Goal: Task Accomplishment & Management: Use online tool/utility

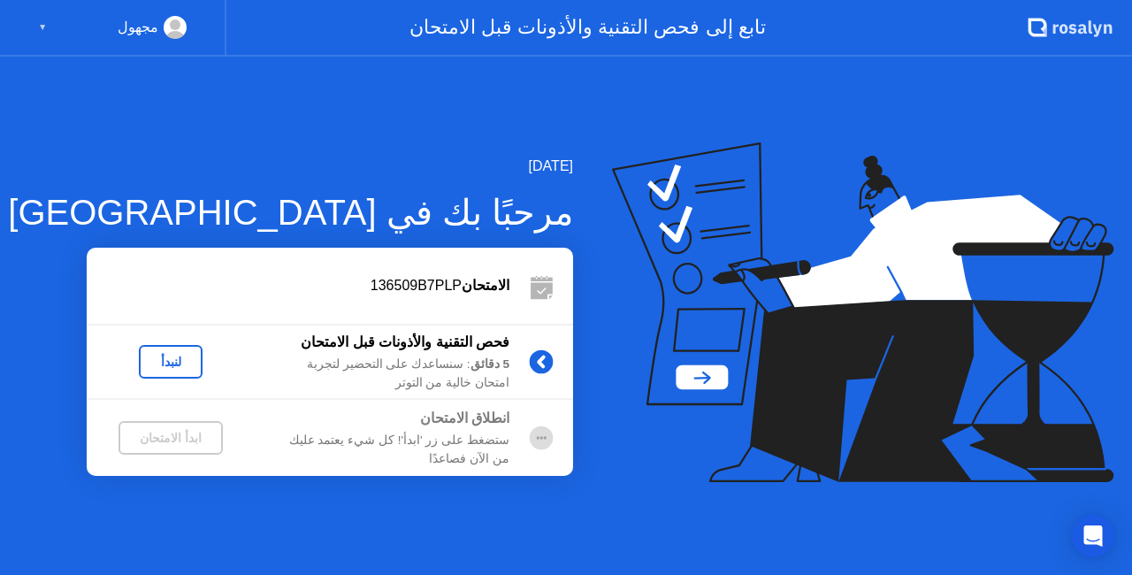
click at [170, 362] on div "لنبدأ" at bounding box center [171, 362] width 50 height 14
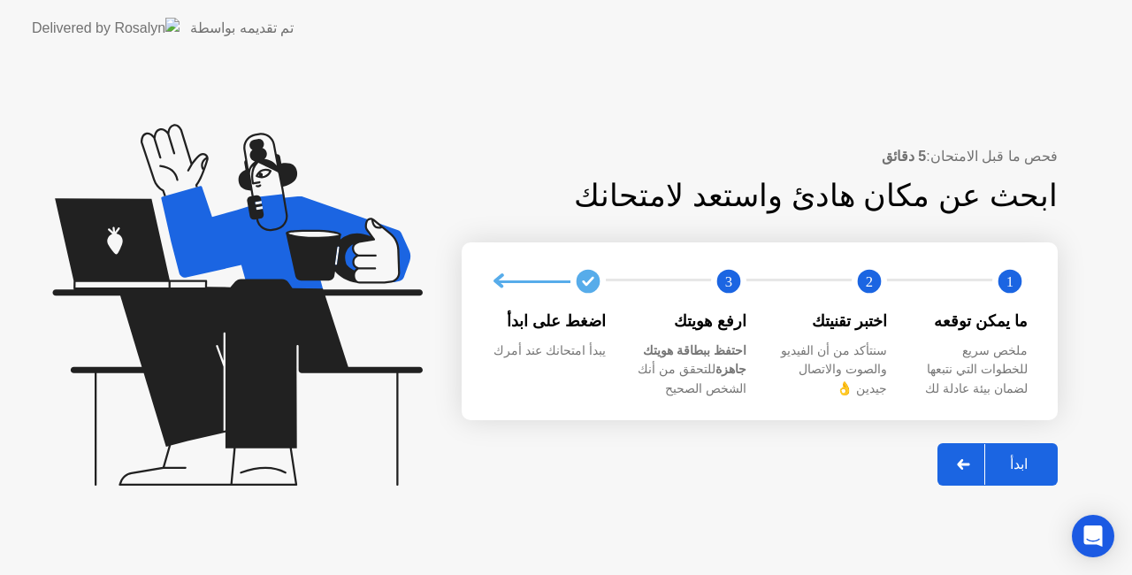
click at [959, 453] on div at bounding box center [964, 464] width 42 height 41
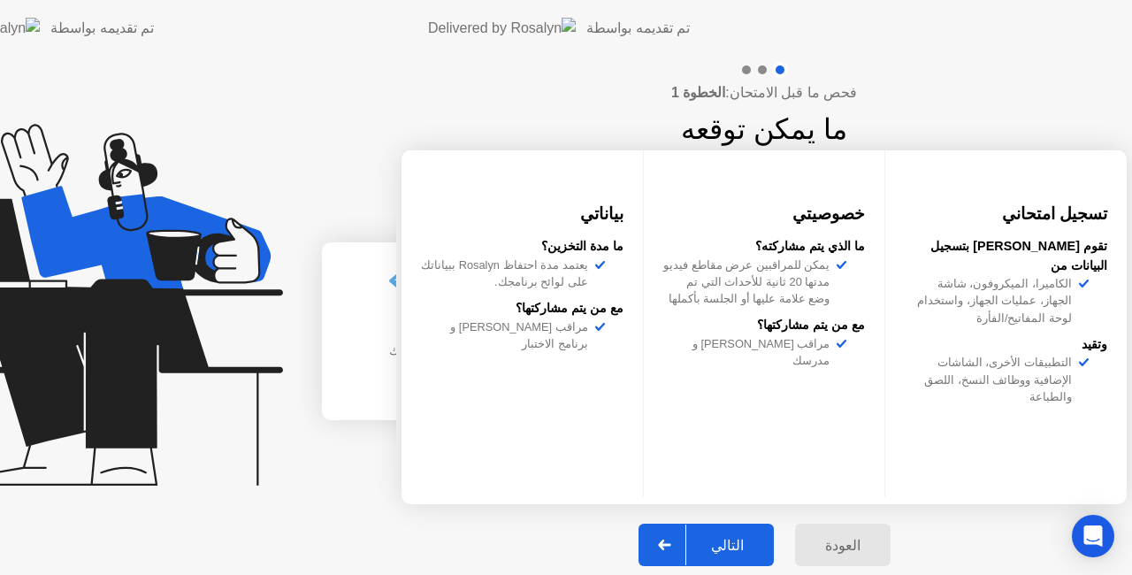
click at [959, 453] on div "فحص ما قبل الامتحان: الخطوة 1 ما يمكن توقعه تسجيل امتحاني تقوم [PERSON_NAME] بت…" at bounding box center [764, 324] width 736 height 534
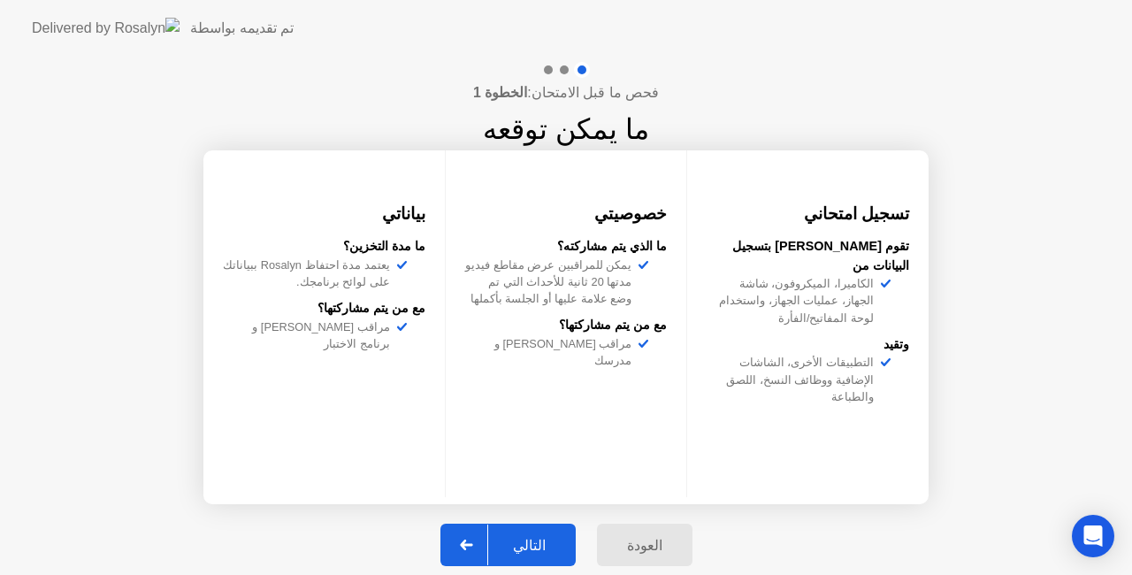
click at [466, 541] on div at bounding box center [467, 545] width 42 height 41
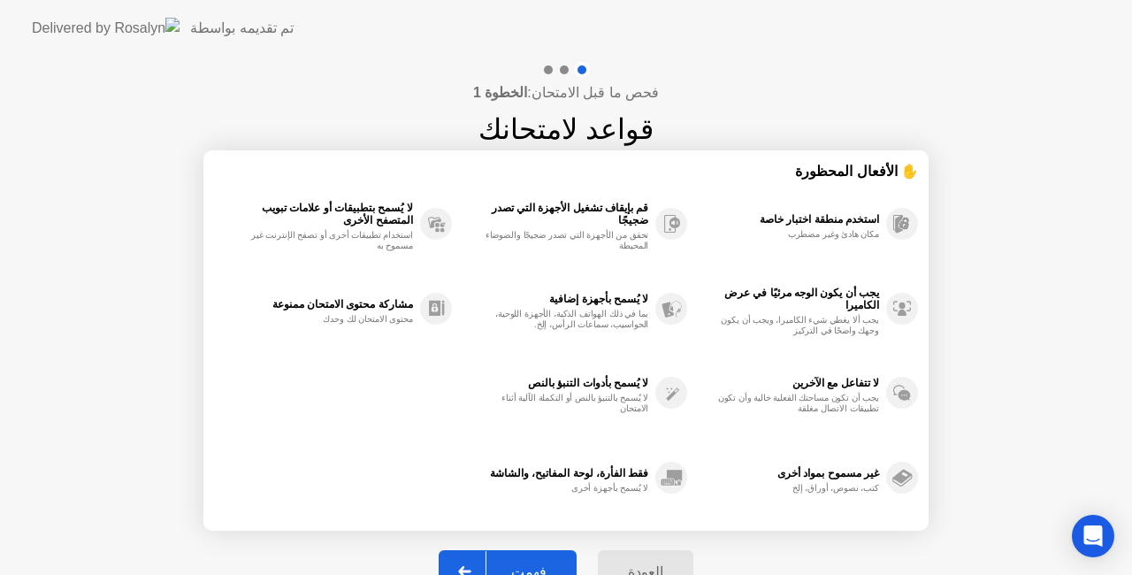
click at [469, 559] on div at bounding box center [465, 571] width 42 height 41
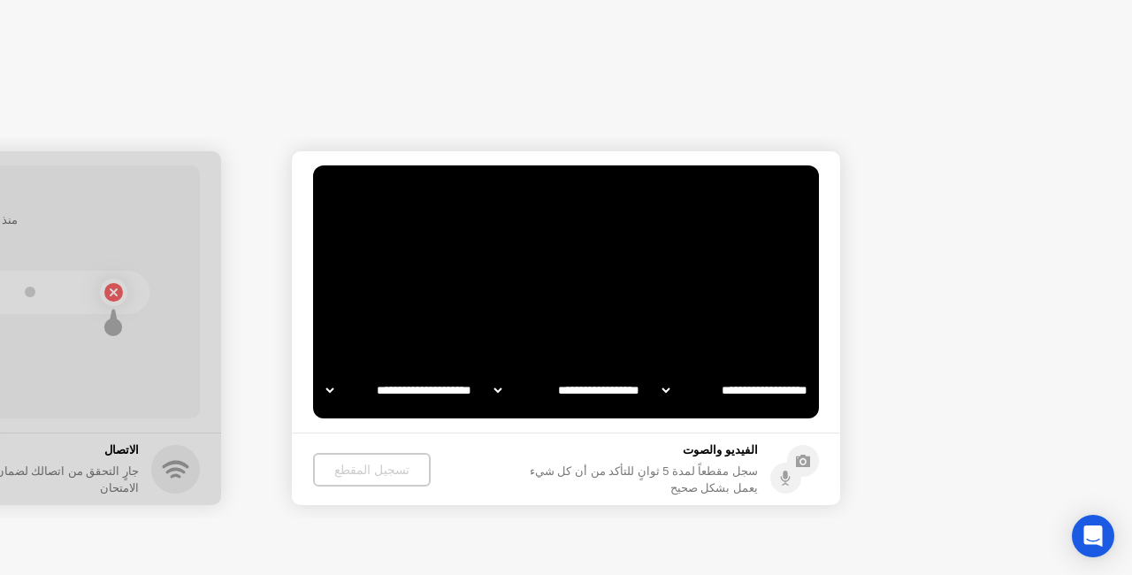
select select "**********"
select select "*******"
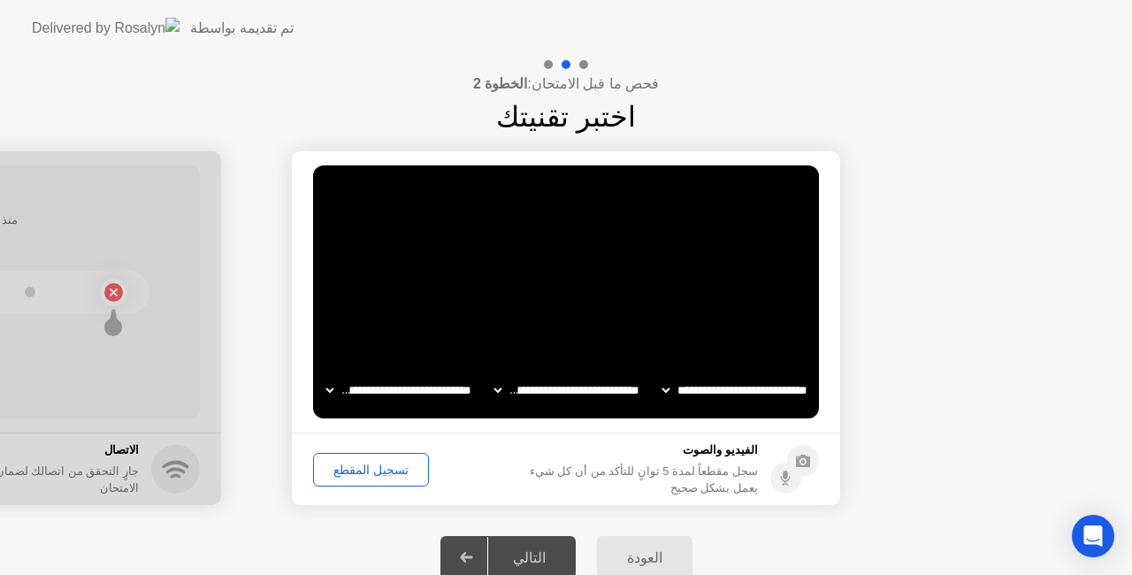
click at [359, 475] on div "تسجيل المقطع" at bounding box center [371, 470] width 104 height 14
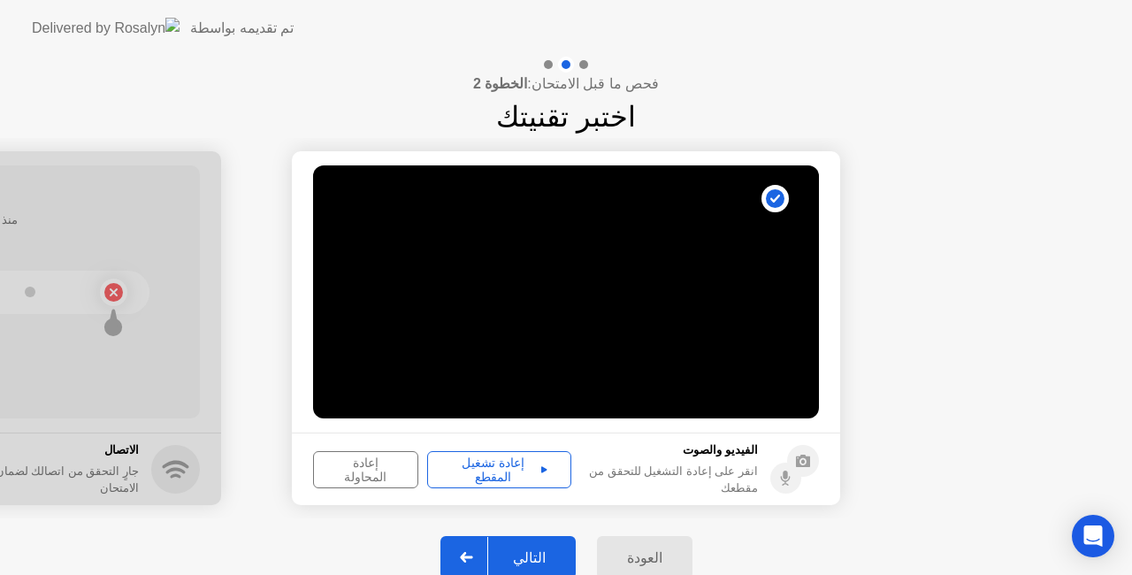
click at [462, 563] on div at bounding box center [467, 557] width 42 height 41
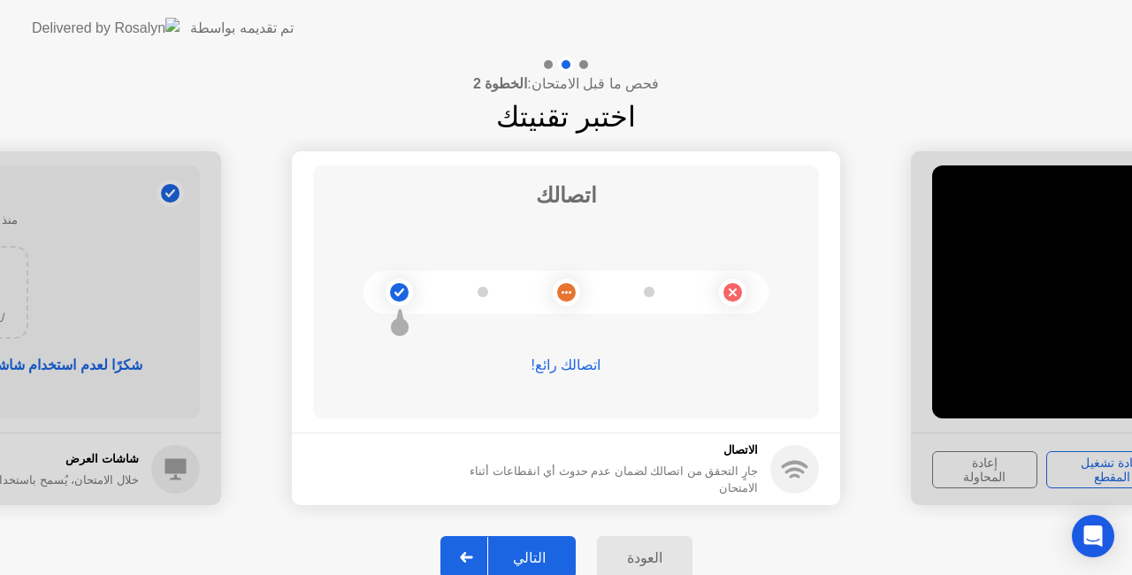
click at [453, 552] on button "التالي" at bounding box center [508, 557] width 135 height 42
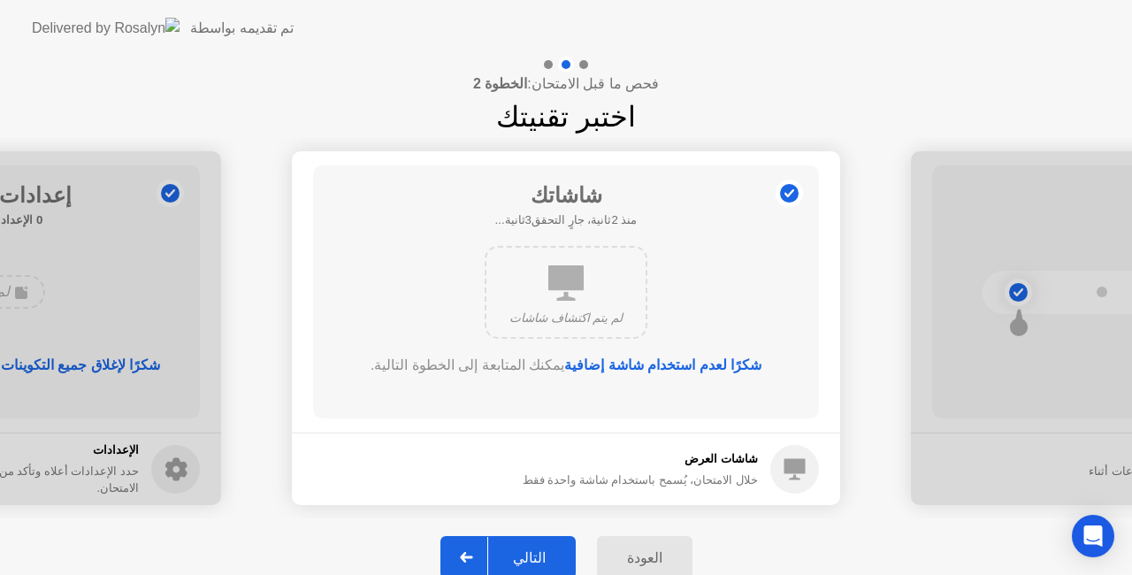
click at [453, 552] on button "التالي" at bounding box center [508, 557] width 135 height 42
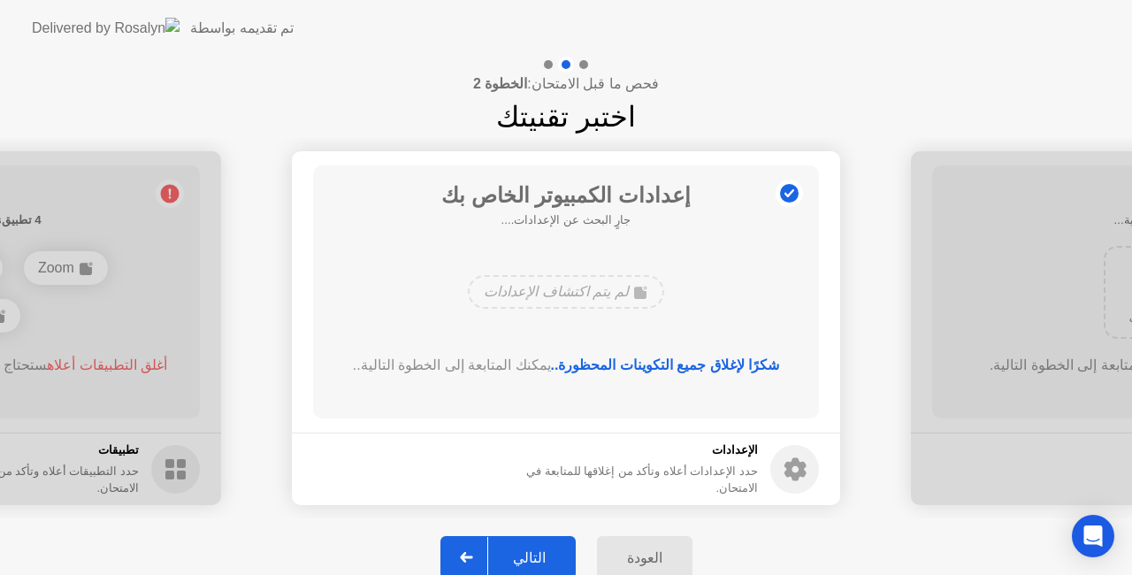
click at [453, 552] on button "التالي" at bounding box center [508, 557] width 135 height 42
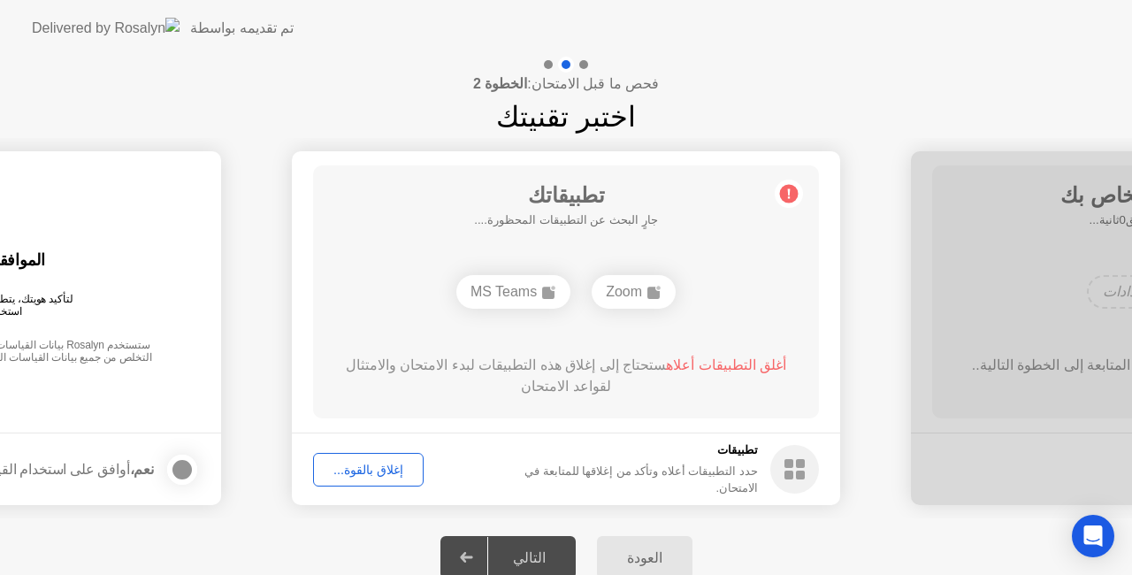
click at [387, 466] on div "إغلاق بالقوة..." at bounding box center [368, 470] width 98 height 14
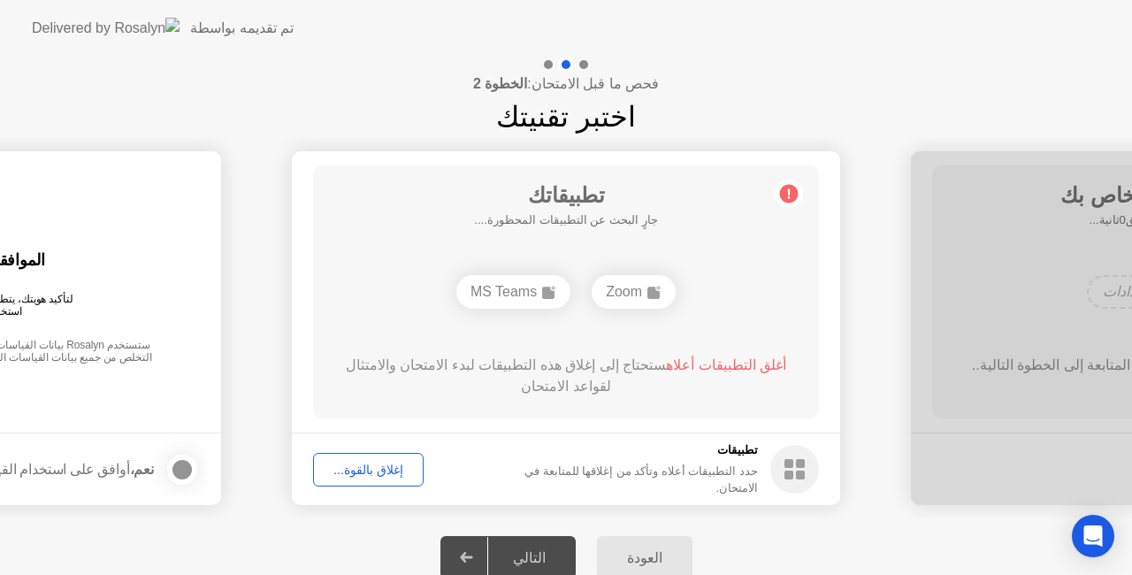
click at [375, 469] on div "إغلاق بالقوة..." at bounding box center [368, 470] width 98 height 14
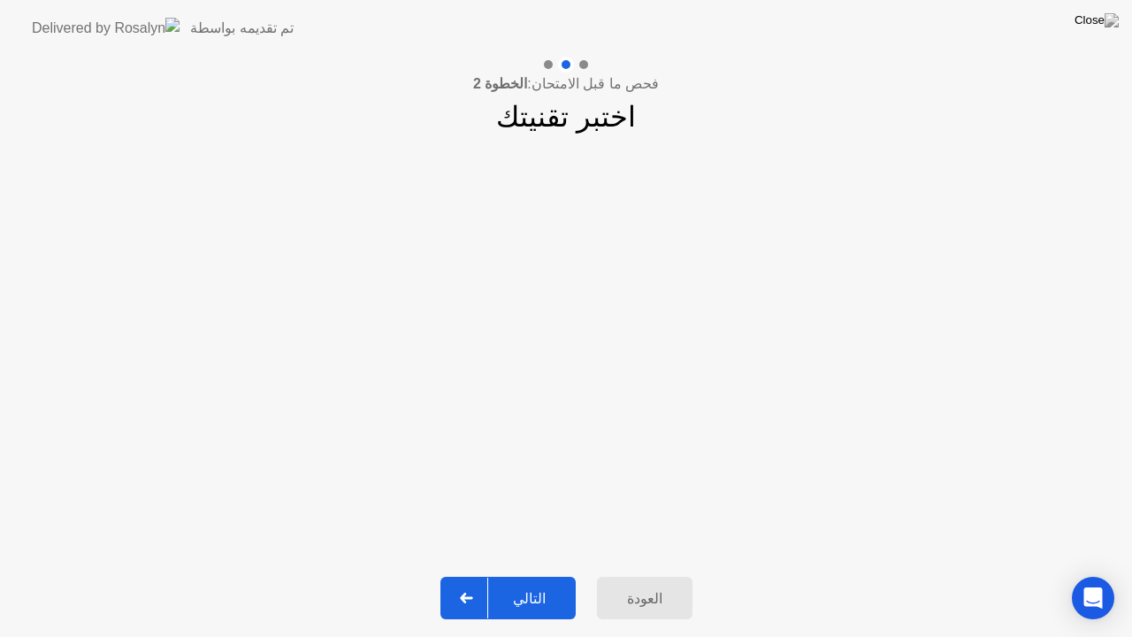
click at [472, 574] on icon at bounding box center [466, 598] width 12 height 11
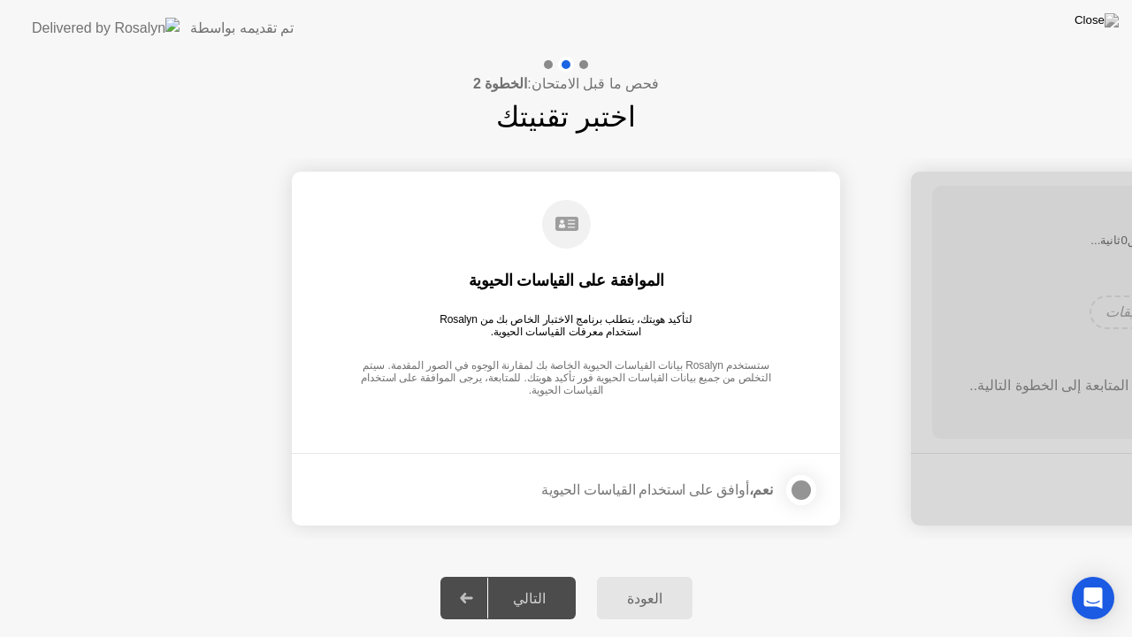
click at [804, 479] on div at bounding box center [801, 489] width 21 height 21
click at [473, 574] on icon at bounding box center [466, 598] width 13 height 11
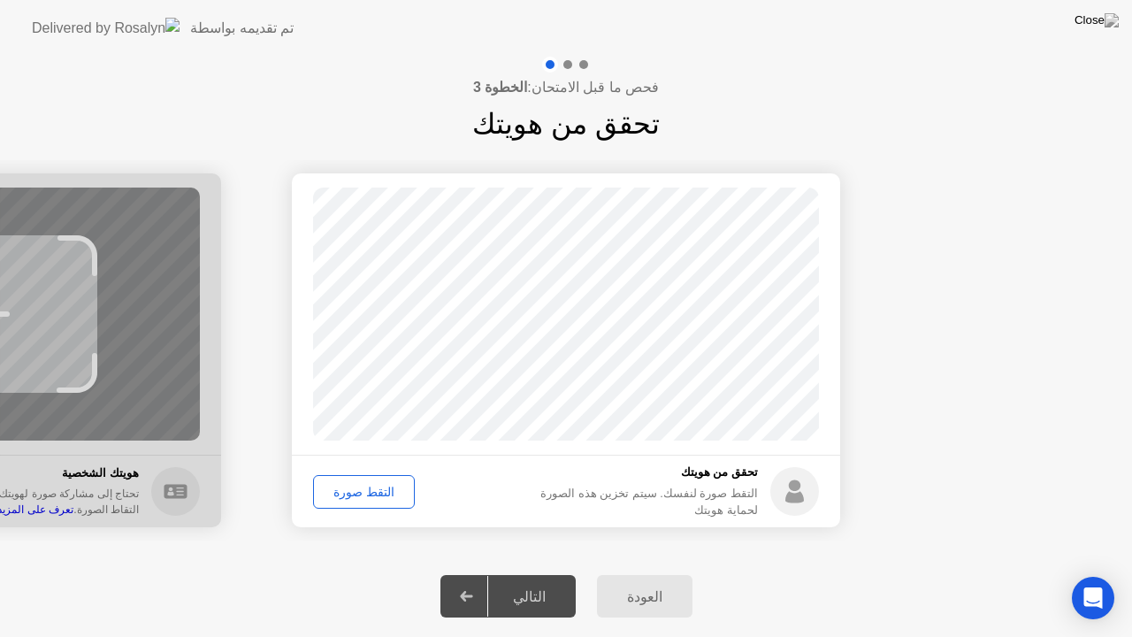
click at [371, 495] on div "التقط صورة" at bounding box center [363, 492] width 89 height 14
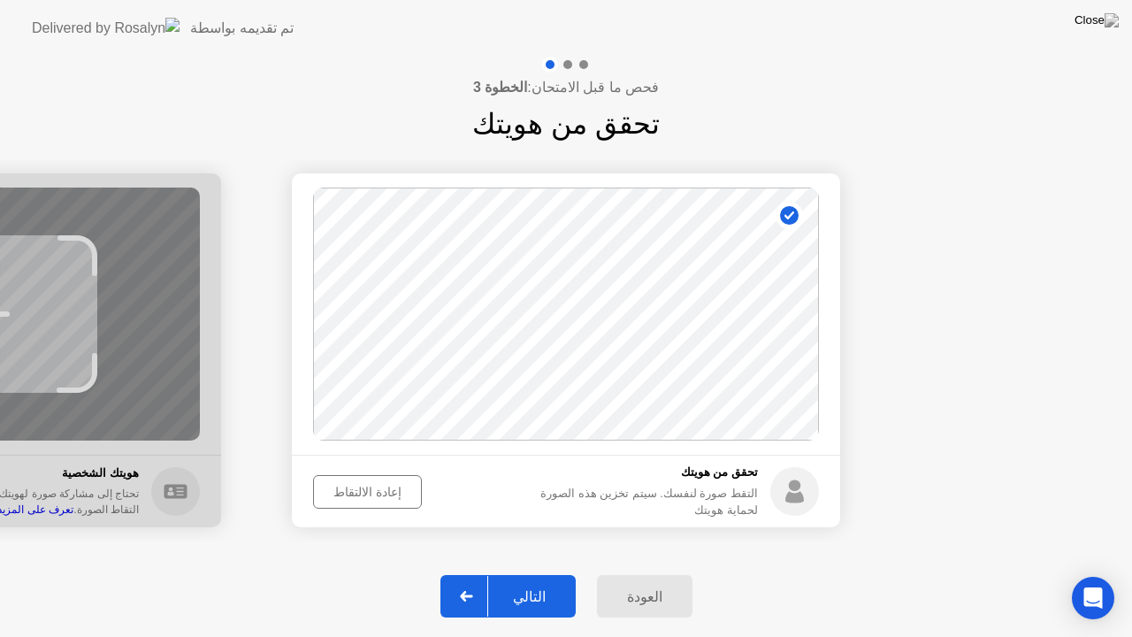
click at [464, 574] on div at bounding box center [467, 596] width 42 height 41
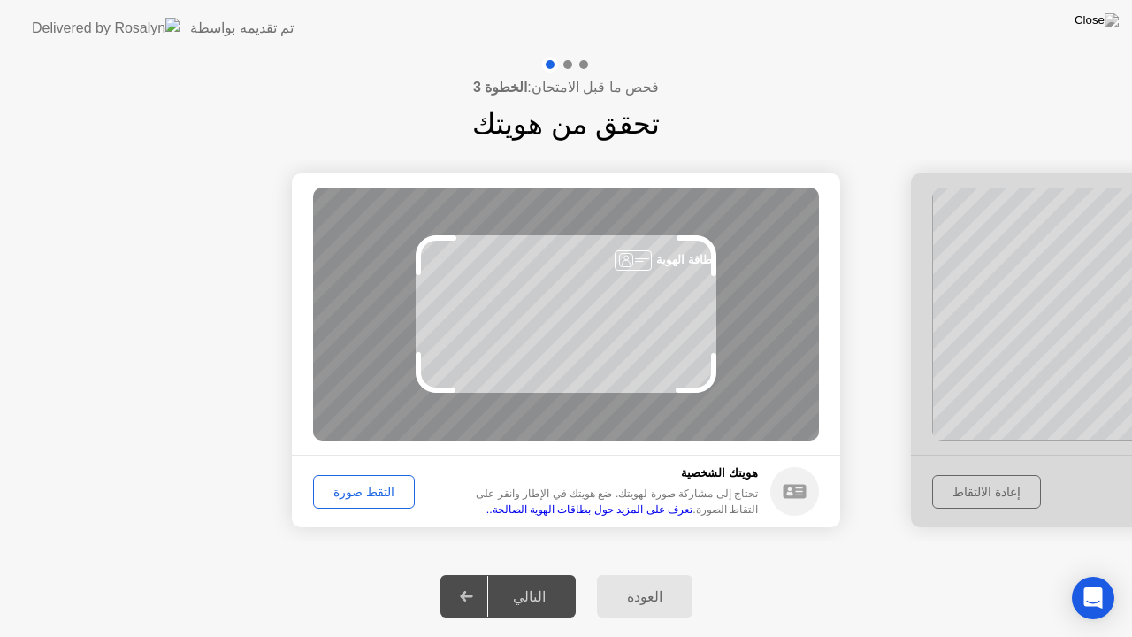
click at [487, 574] on div at bounding box center [467, 596] width 42 height 41
click at [333, 485] on div "التقط صورة" at bounding box center [363, 492] width 89 height 14
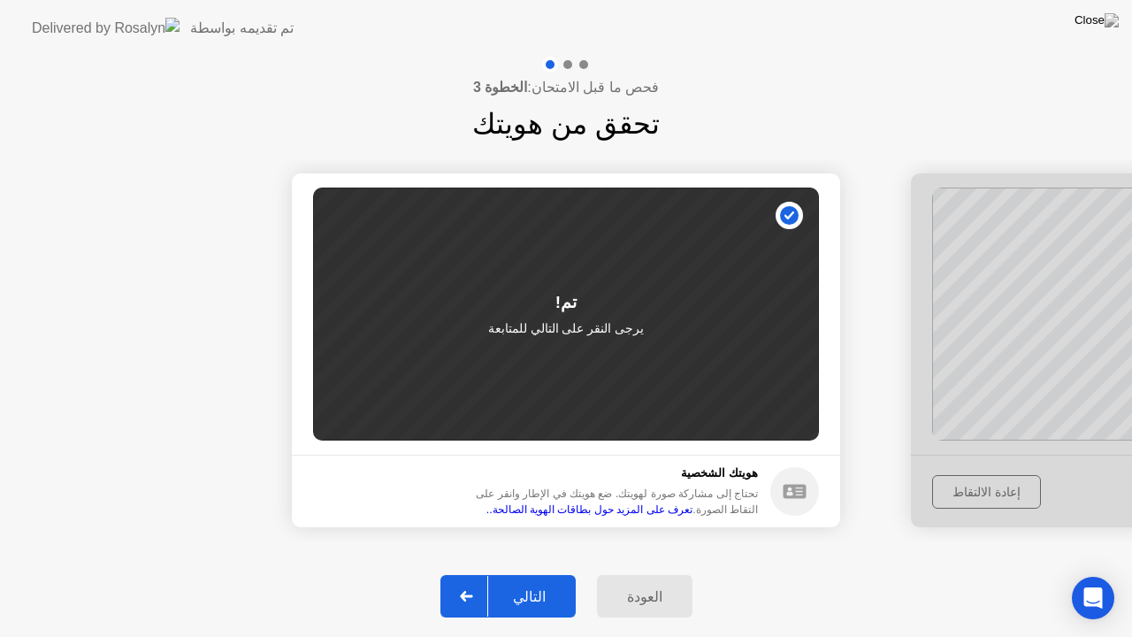
click at [471, 574] on icon at bounding box center [466, 596] width 13 height 11
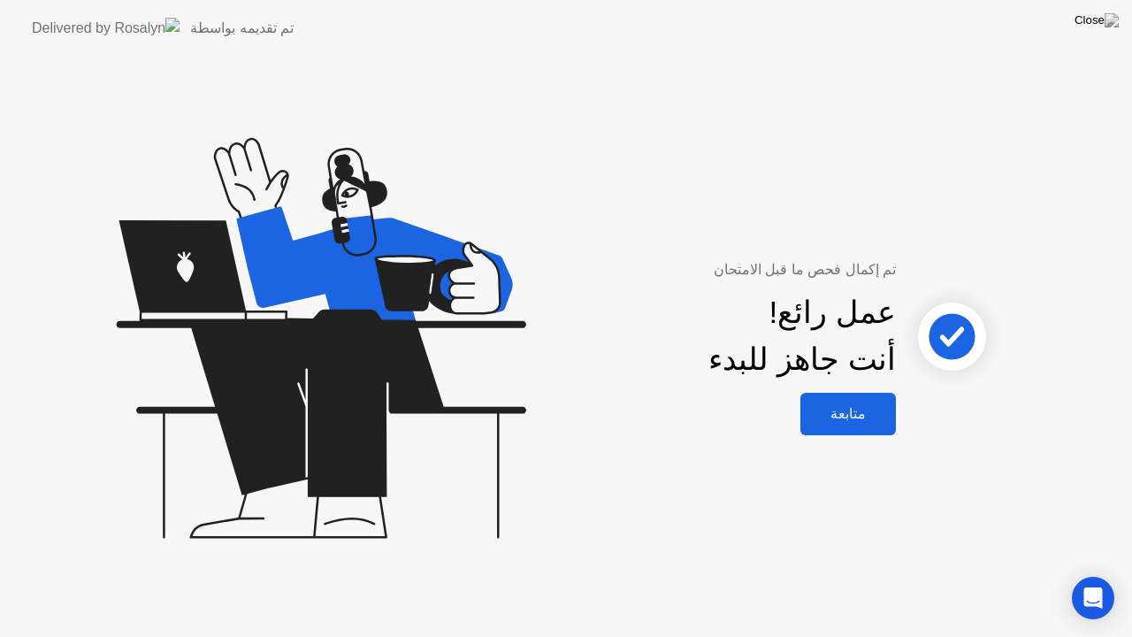
click at [863, 421] on div "متابعة" at bounding box center [848, 413] width 85 height 17
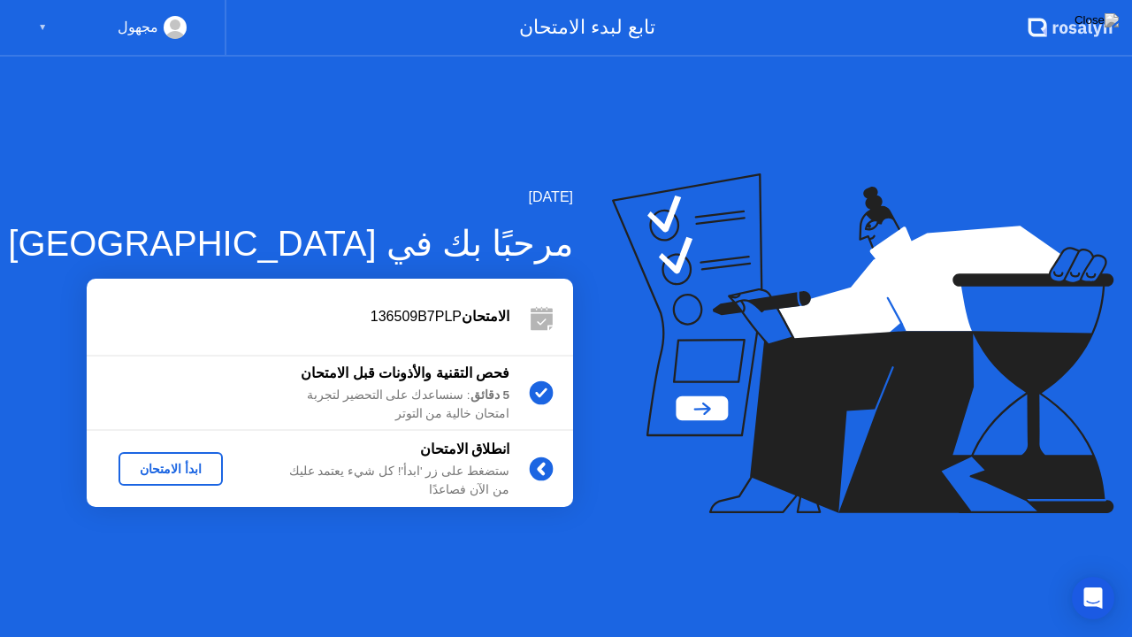
click at [169, 473] on div "ابدأ الامتحان" at bounding box center [171, 469] width 90 height 14
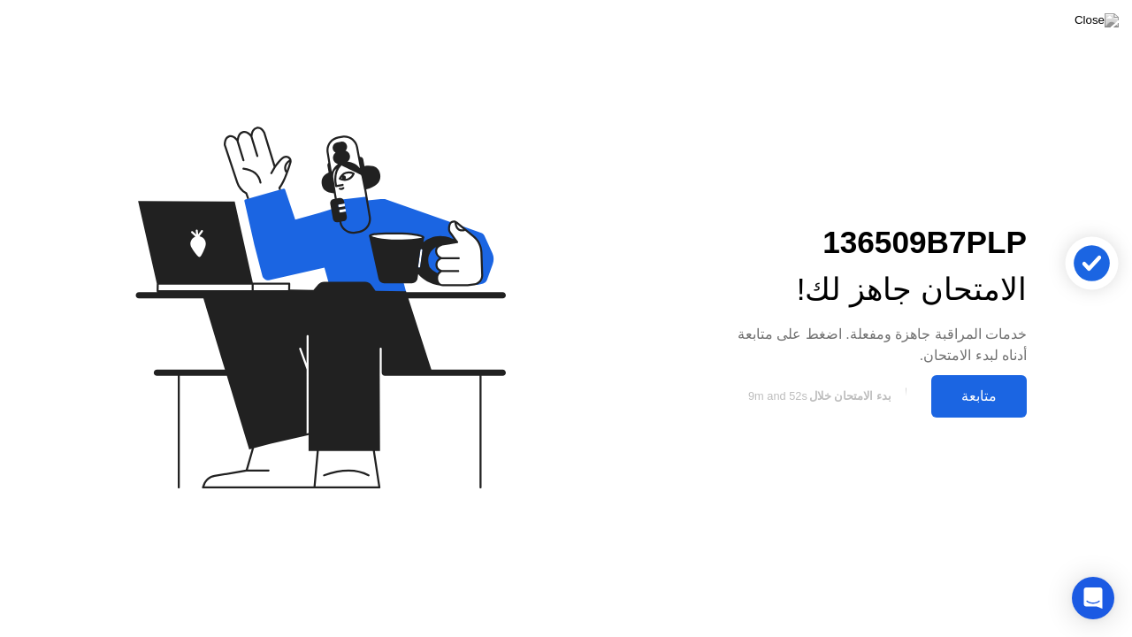
click at [962, 390] on div "متابعة" at bounding box center [979, 395] width 85 height 17
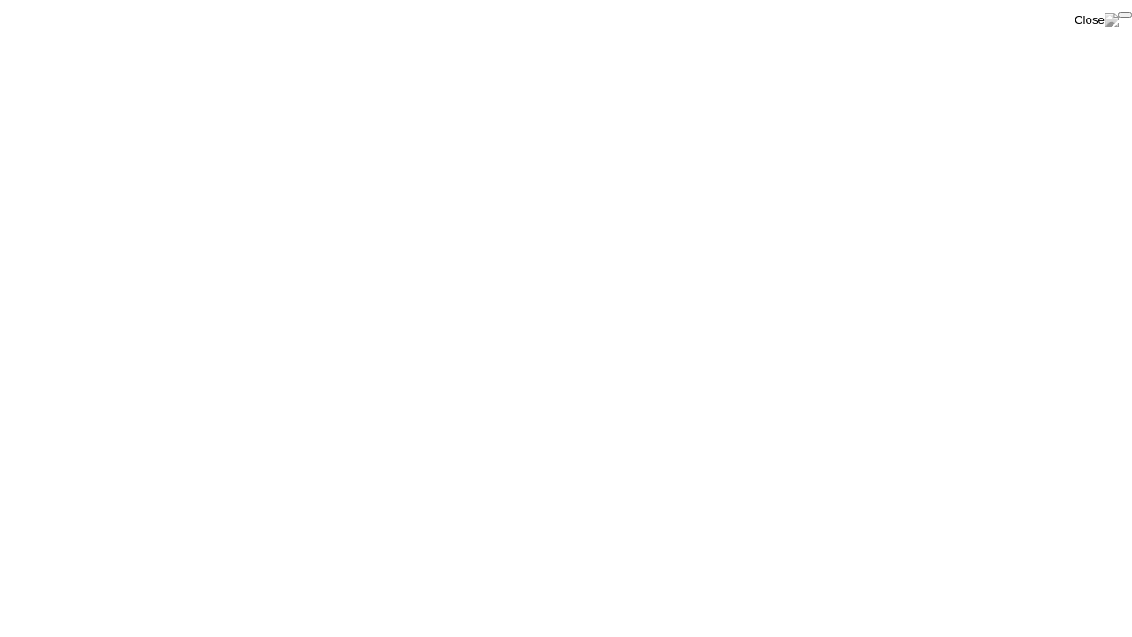
click div "End Proctoring Session"
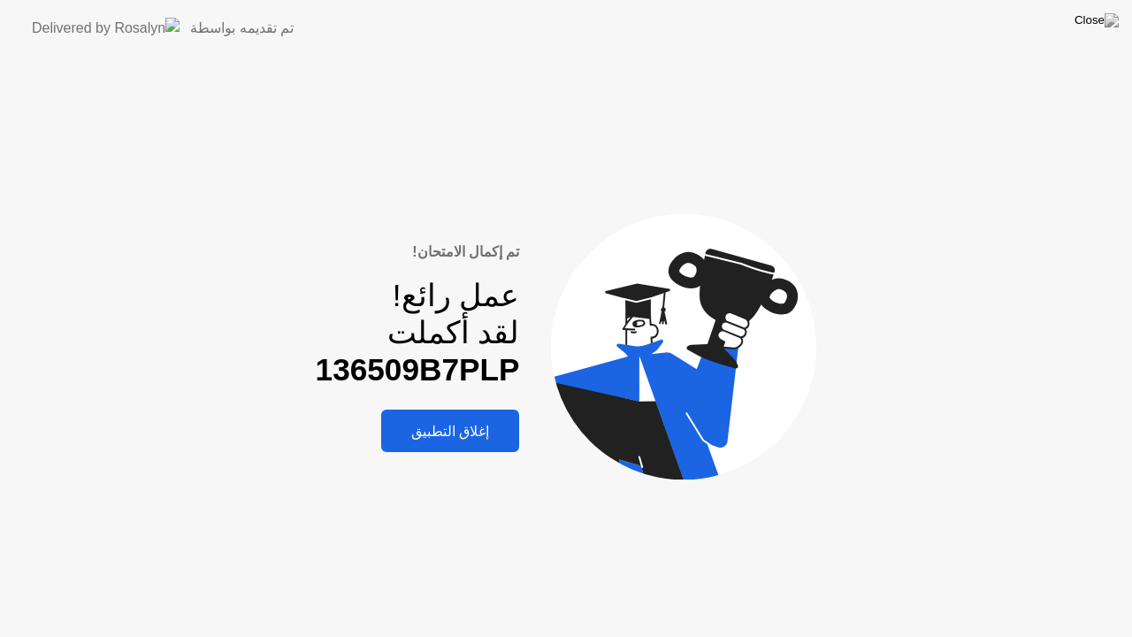
click at [444, 436] on div "إغلاق التطبيق" at bounding box center [450, 431] width 127 height 17
